Goal: Browse casually

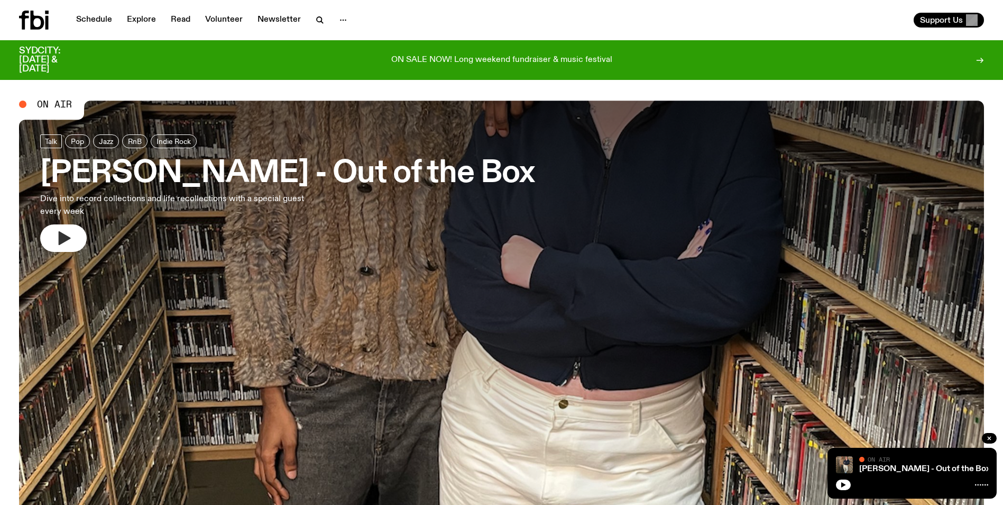
click at [62, 236] on icon "button" at bounding box center [65, 238] width 12 height 14
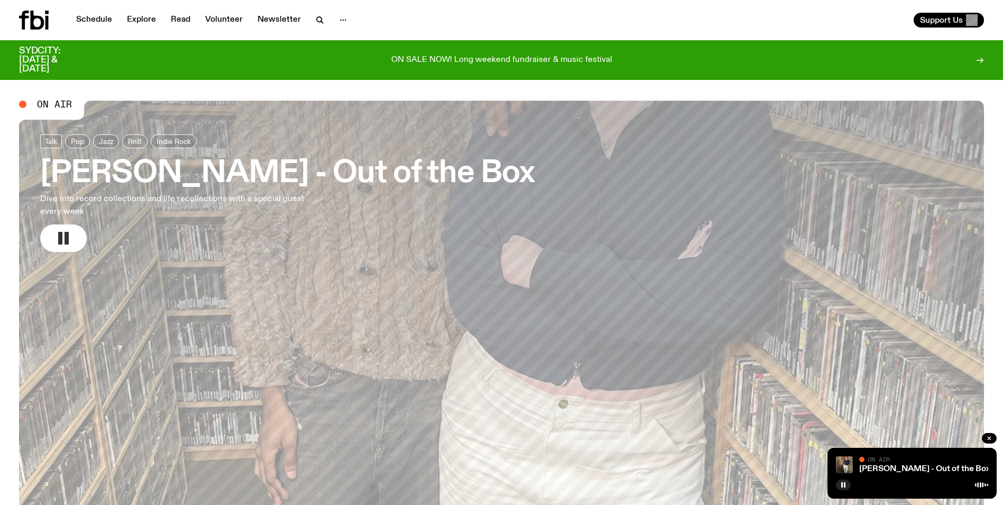
click at [70, 250] on button "button" at bounding box center [63, 238] width 47 height 28
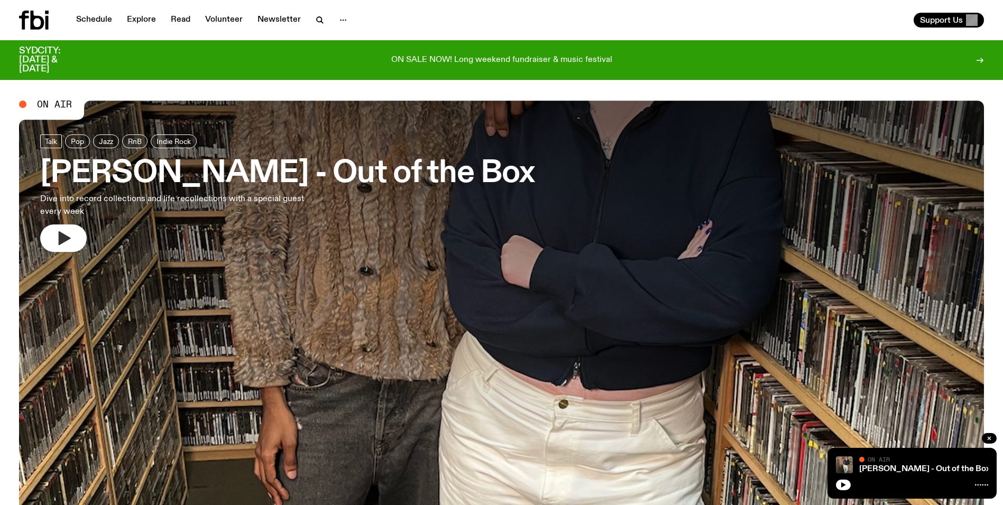
click at [78, 238] on button "button" at bounding box center [63, 238] width 47 height 28
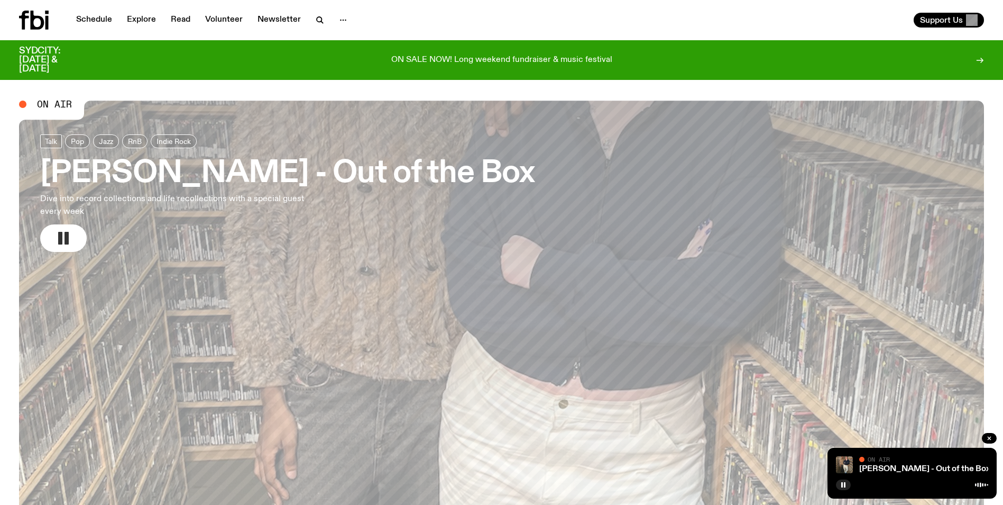
click at [68, 240] on rect "button" at bounding box center [67, 238] width 4 height 13
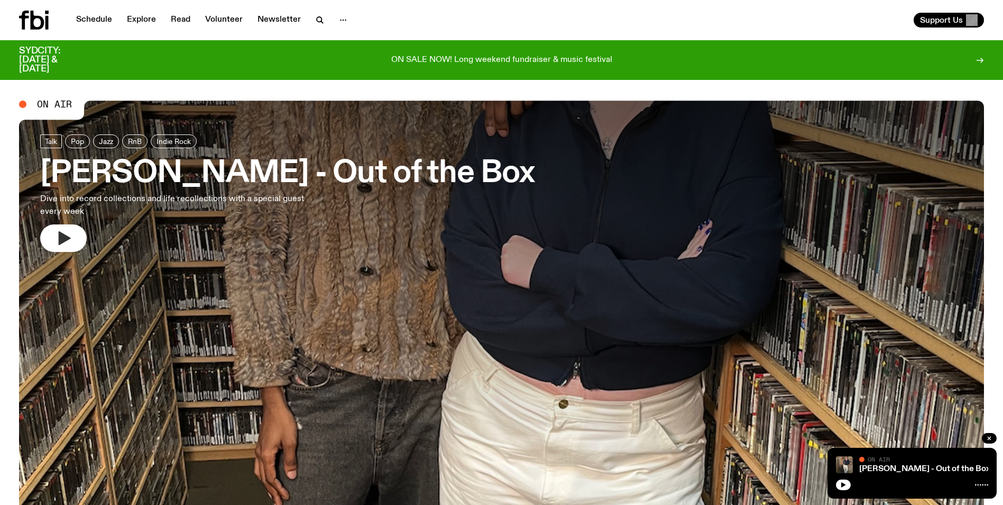
click at [68, 232] on icon "button" at bounding box center [63, 238] width 17 height 17
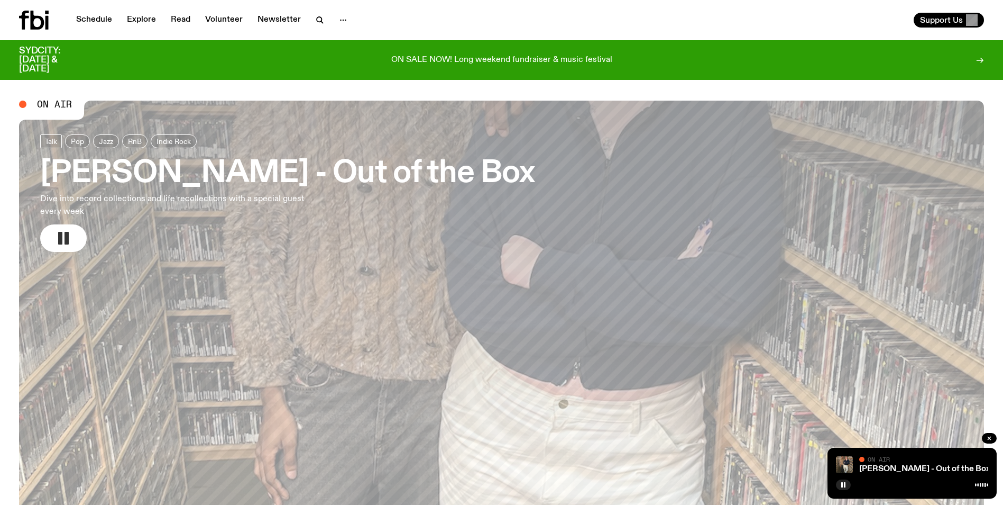
click at [58, 244] on icon "button" at bounding box center [63, 238] width 17 height 17
